Goal: Task Accomplishment & Management: Manage account settings

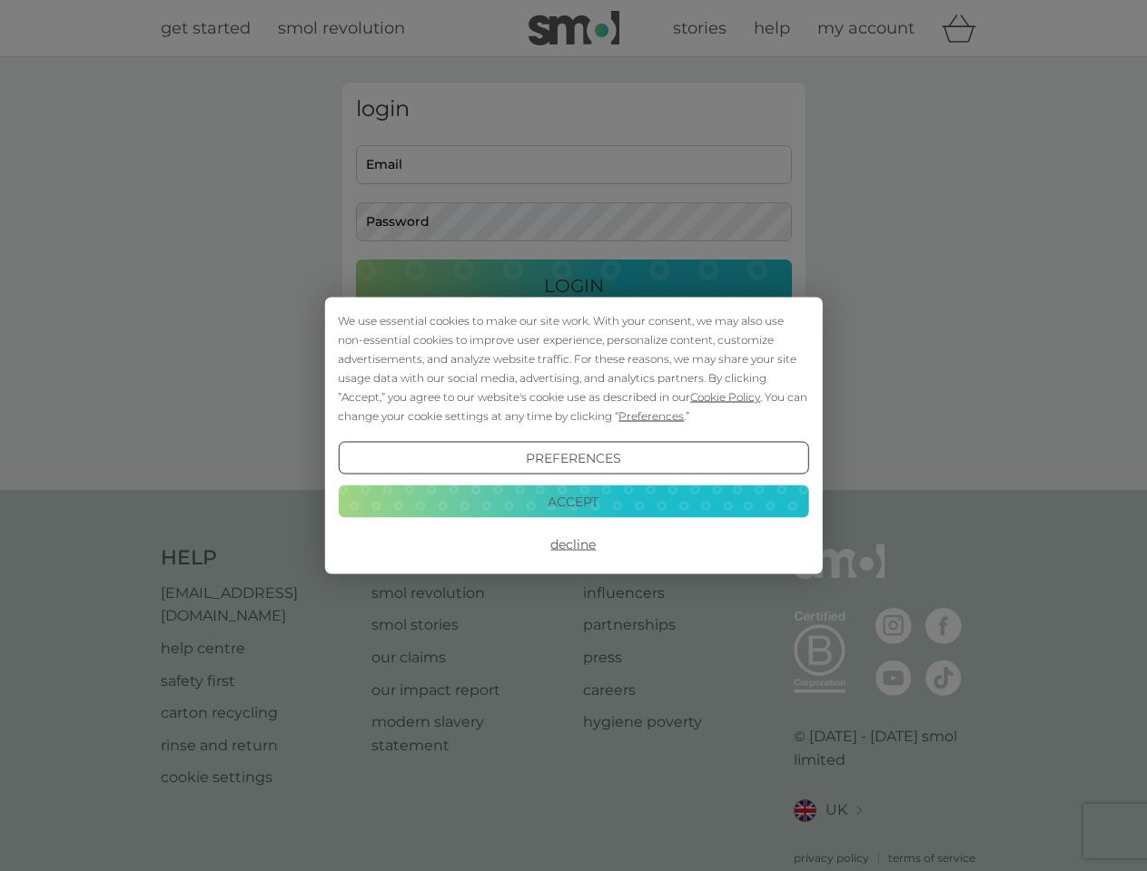
click at [725, 397] on span "Cookie Policy" at bounding box center [725, 397] width 70 height 14
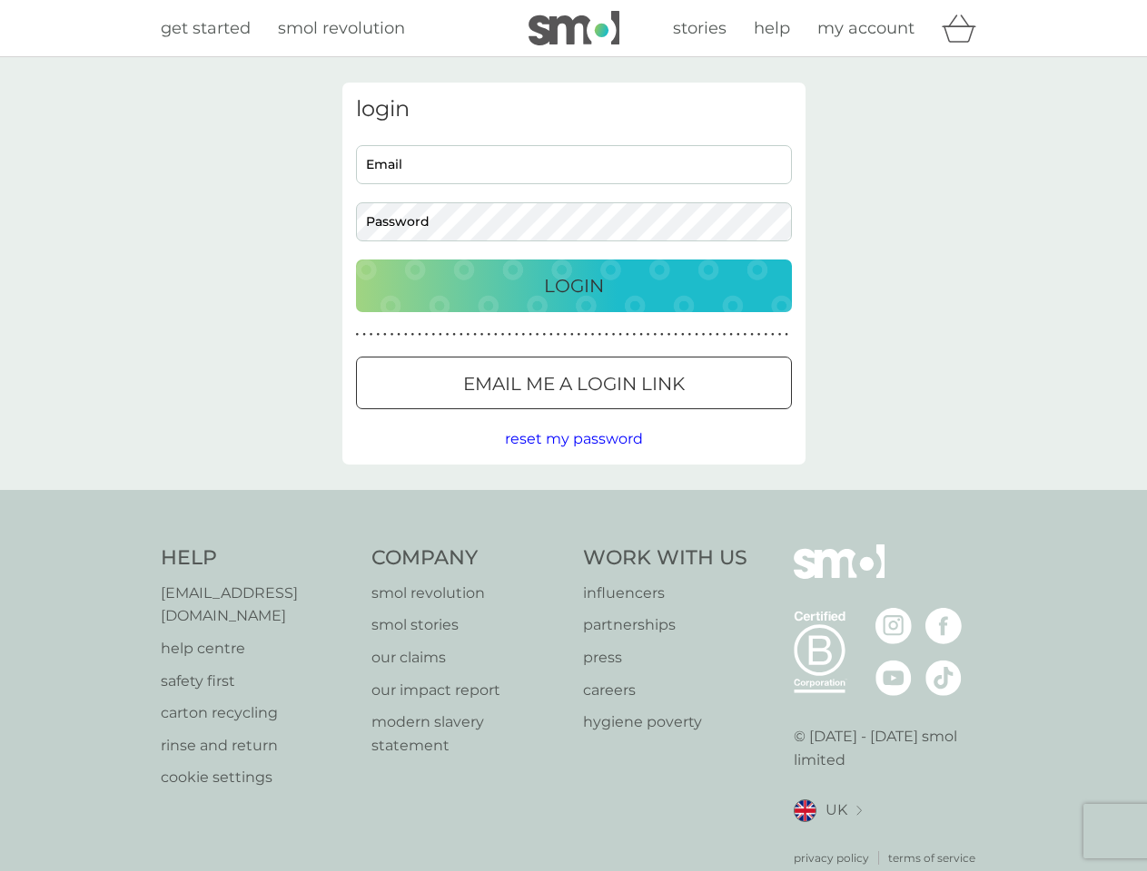
click at [649, 416] on div "login Email Password Login ● ● ● ● ● ● ● ● ● ● ● ● ● ● ● ● ● ● ● ● ● ● ● ● ● ● …" at bounding box center [573, 274] width 463 height 382
click at [573, 458] on div "login Email Password Login ● ● ● ● ● ● ● ● ● ● ● ● ● ● ● ● ● ● ● ● ● ● ● ● ● ● …" at bounding box center [573, 274] width 463 height 382
click at [573, 545] on div "Help [EMAIL_ADDRESS][DOMAIN_NAME] help centre safety first carton recycling rin…" at bounding box center [574, 706] width 826 height 322
click at [573, 501] on div "Help [EMAIL_ADDRESS][DOMAIN_NAME] help centre safety first carton recycling rin…" at bounding box center [573, 705] width 1147 height 431
